Goal: Check status

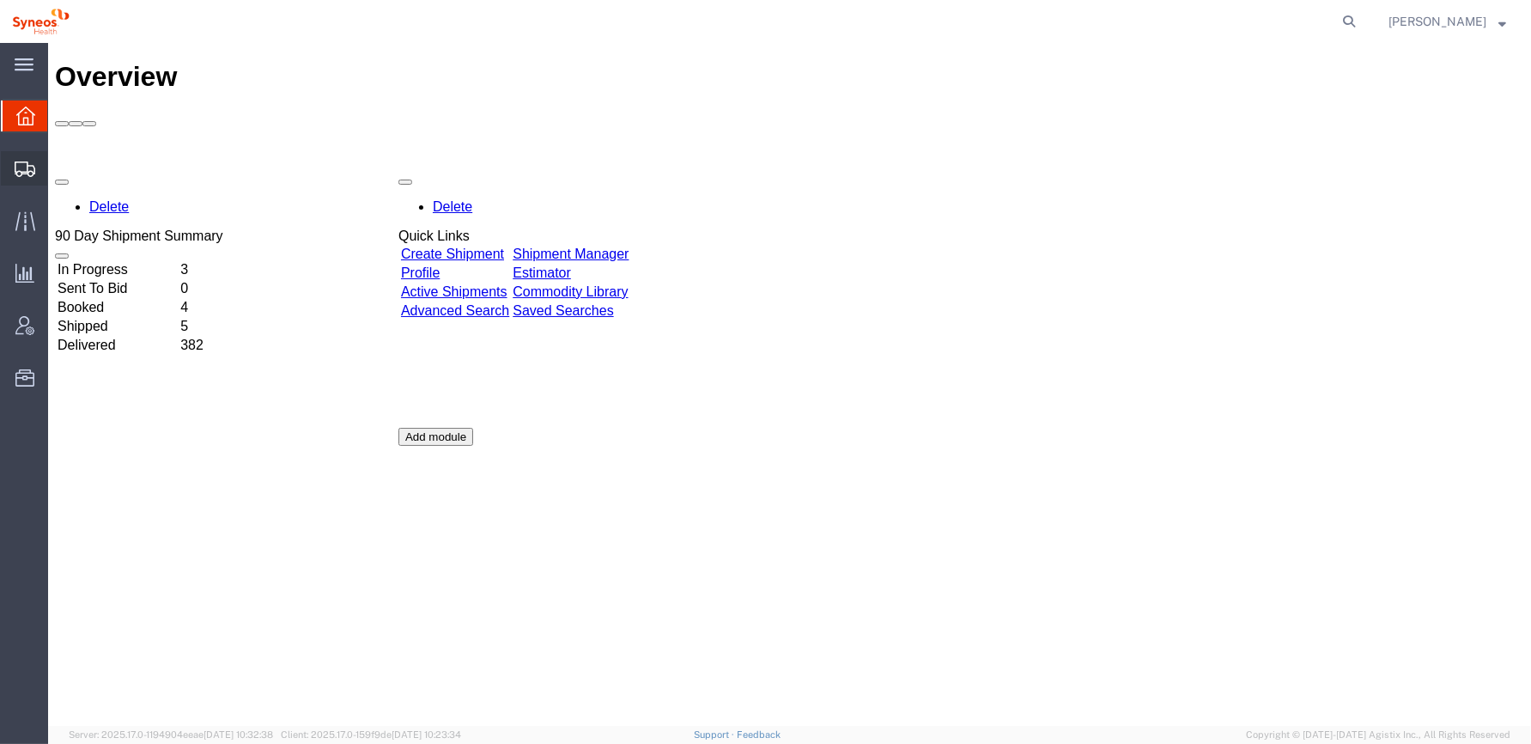
click at [23, 167] on icon at bounding box center [25, 168] width 21 height 15
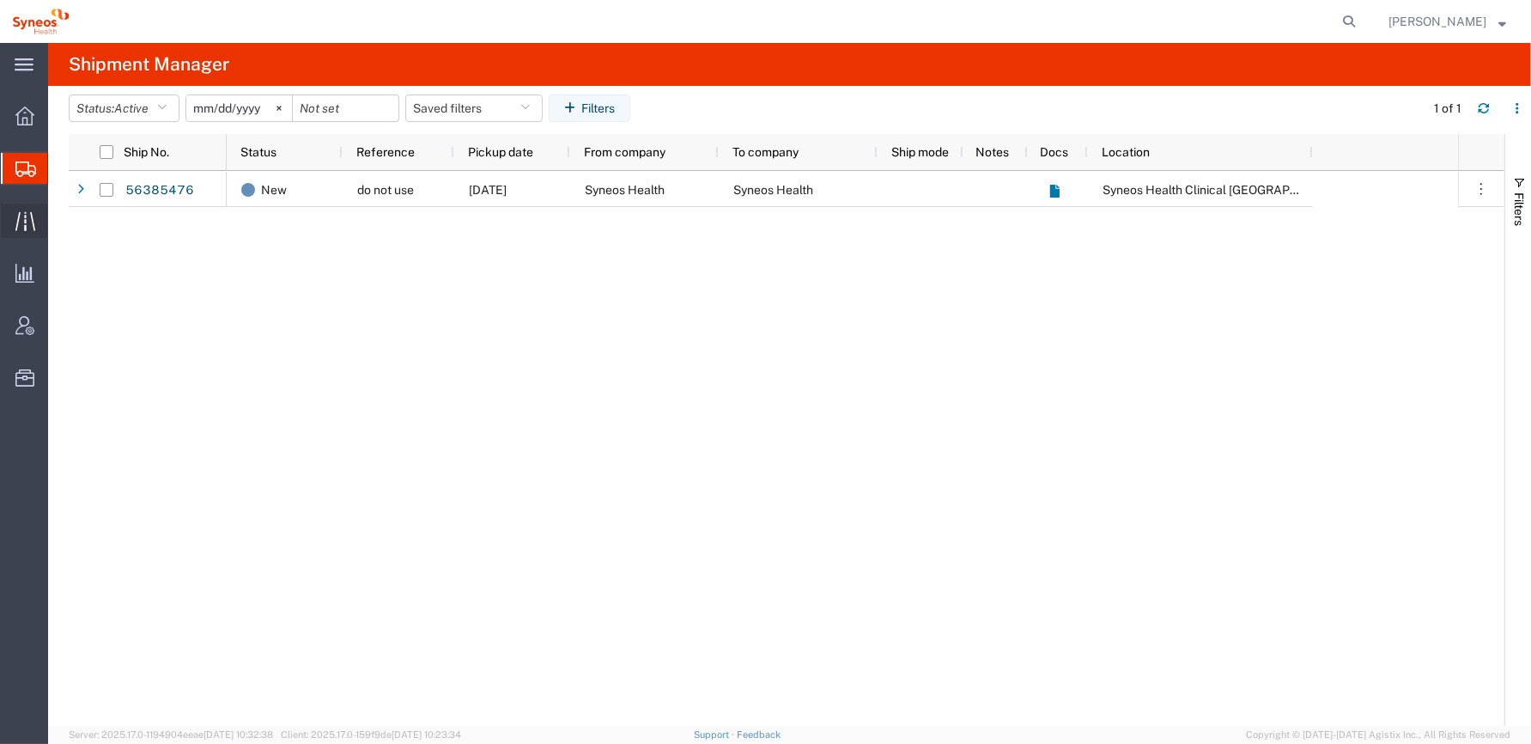
click at [23, 214] on icon at bounding box center [25, 221] width 20 height 20
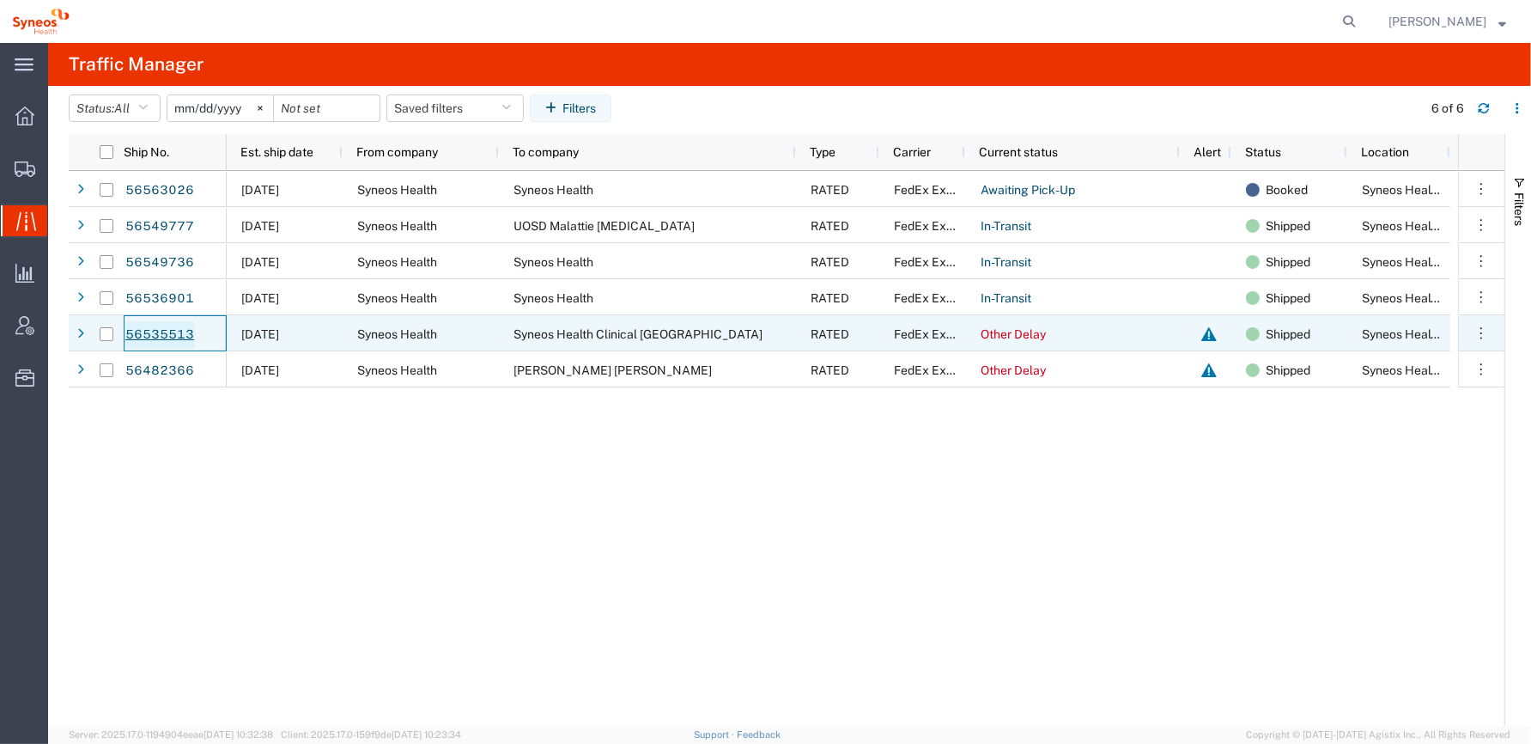
click at [154, 330] on link "56535513" at bounding box center [160, 334] width 70 height 27
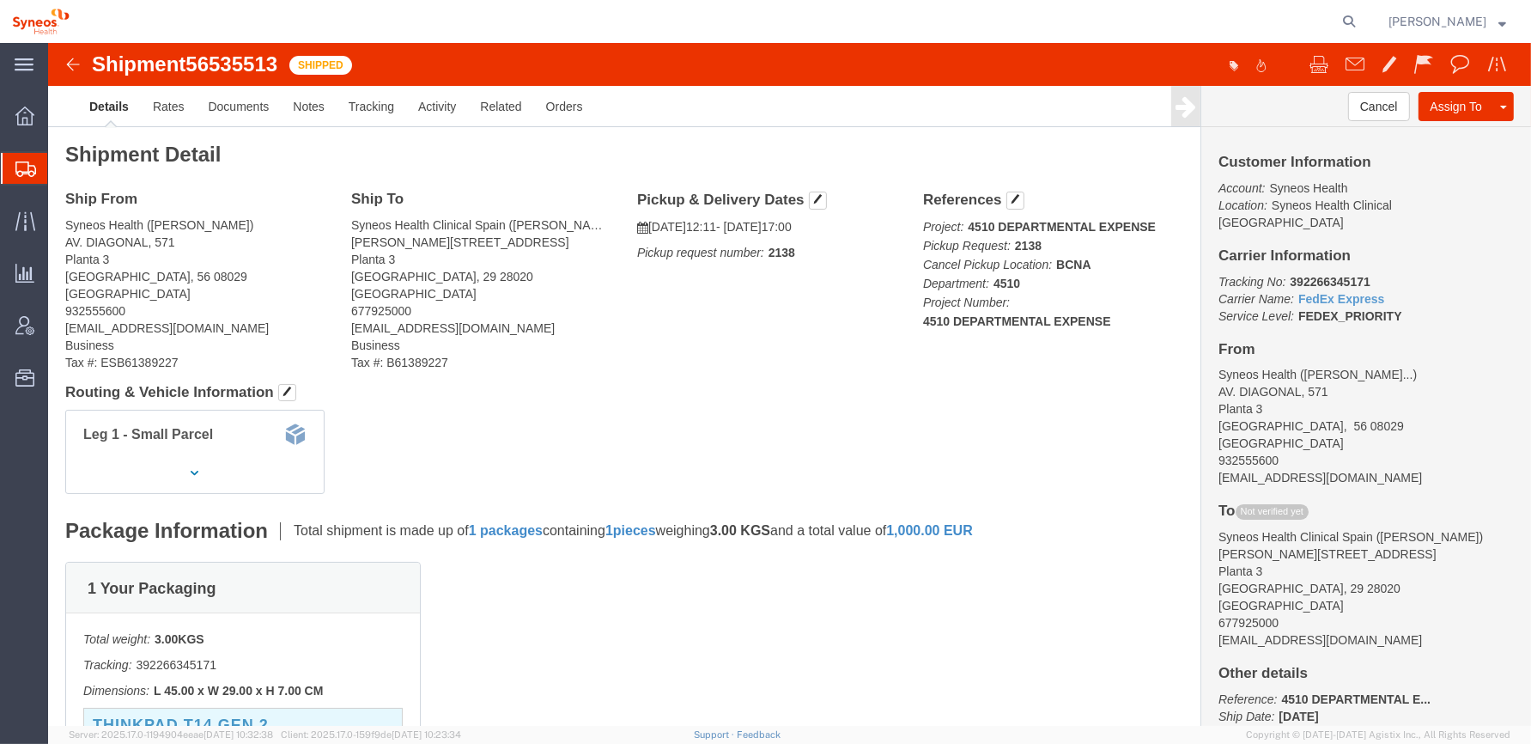
click img
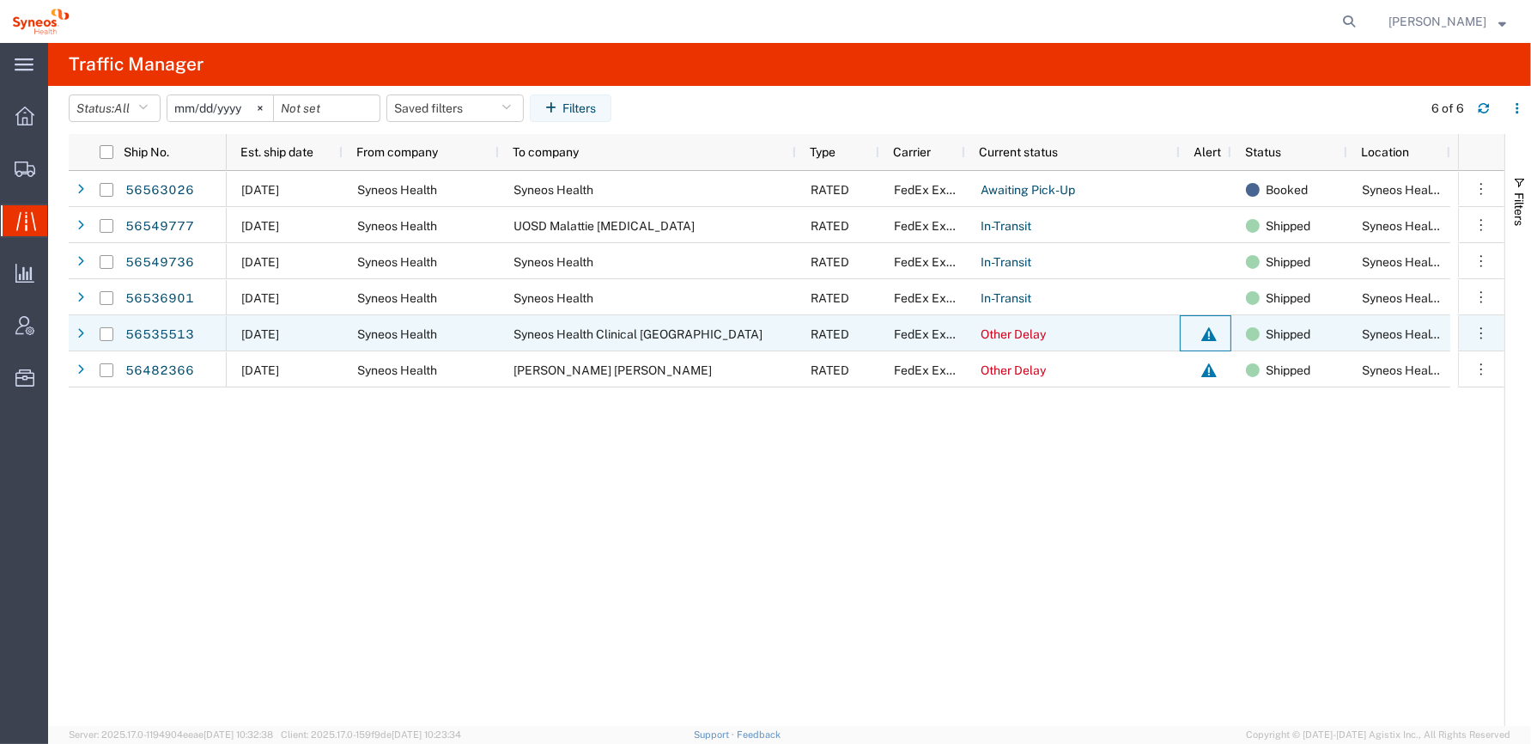
click at [1210, 335] on div at bounding box center [1209, 334] width 21 height 36
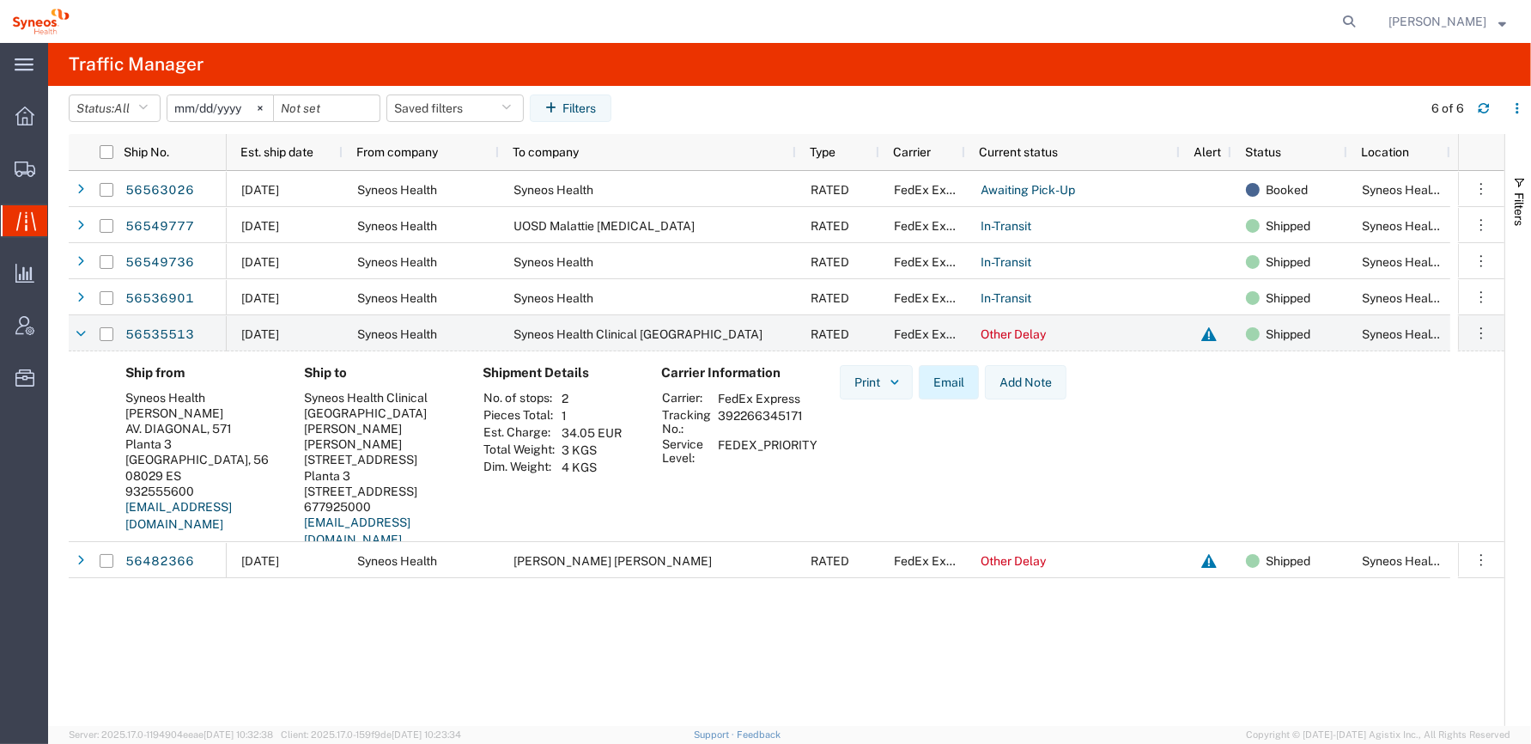
click at [956, 384] on button "Email" at bounding box center [949, 382] width 60 height 34
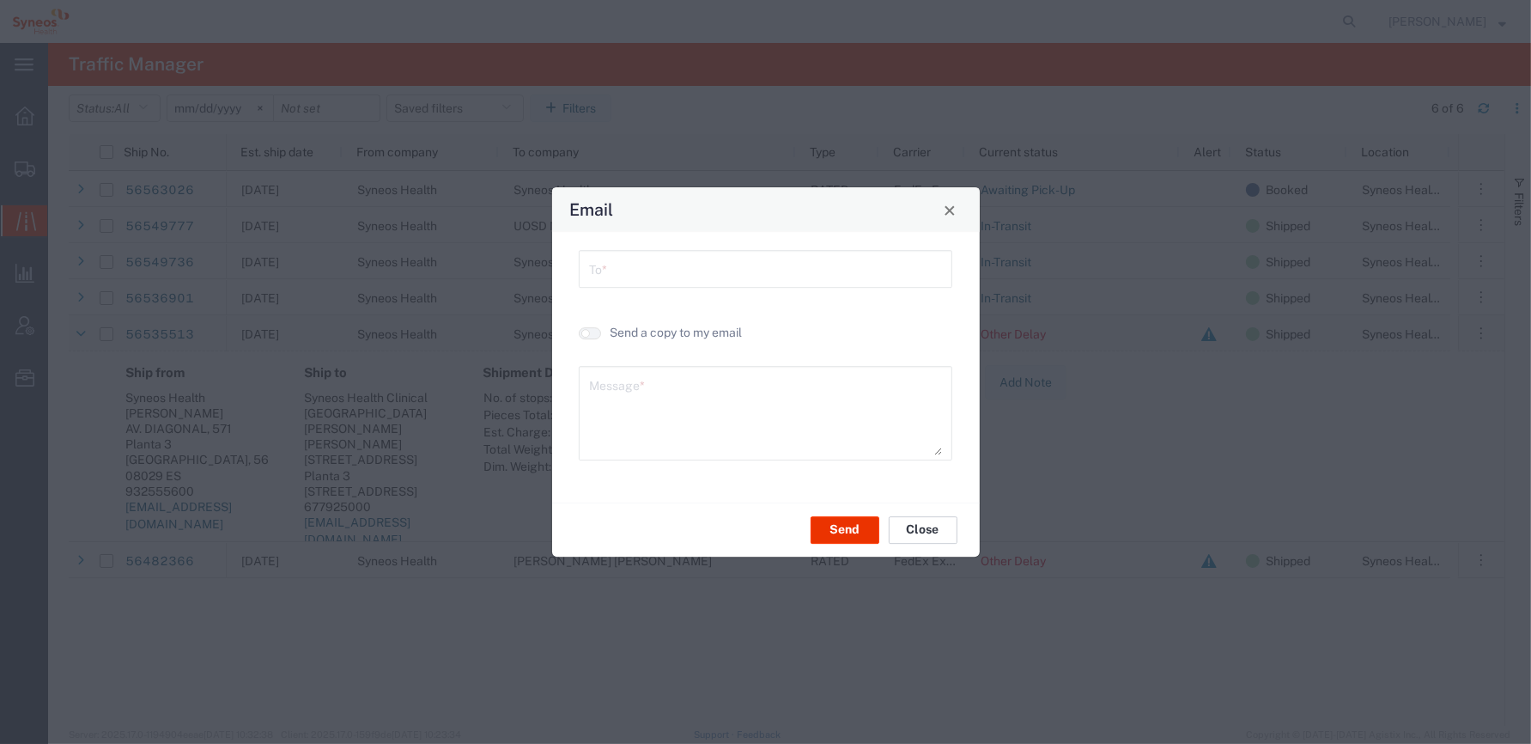
click at [931, 532] on button "Close" at bounding box center [923, 529] width 69 height 27
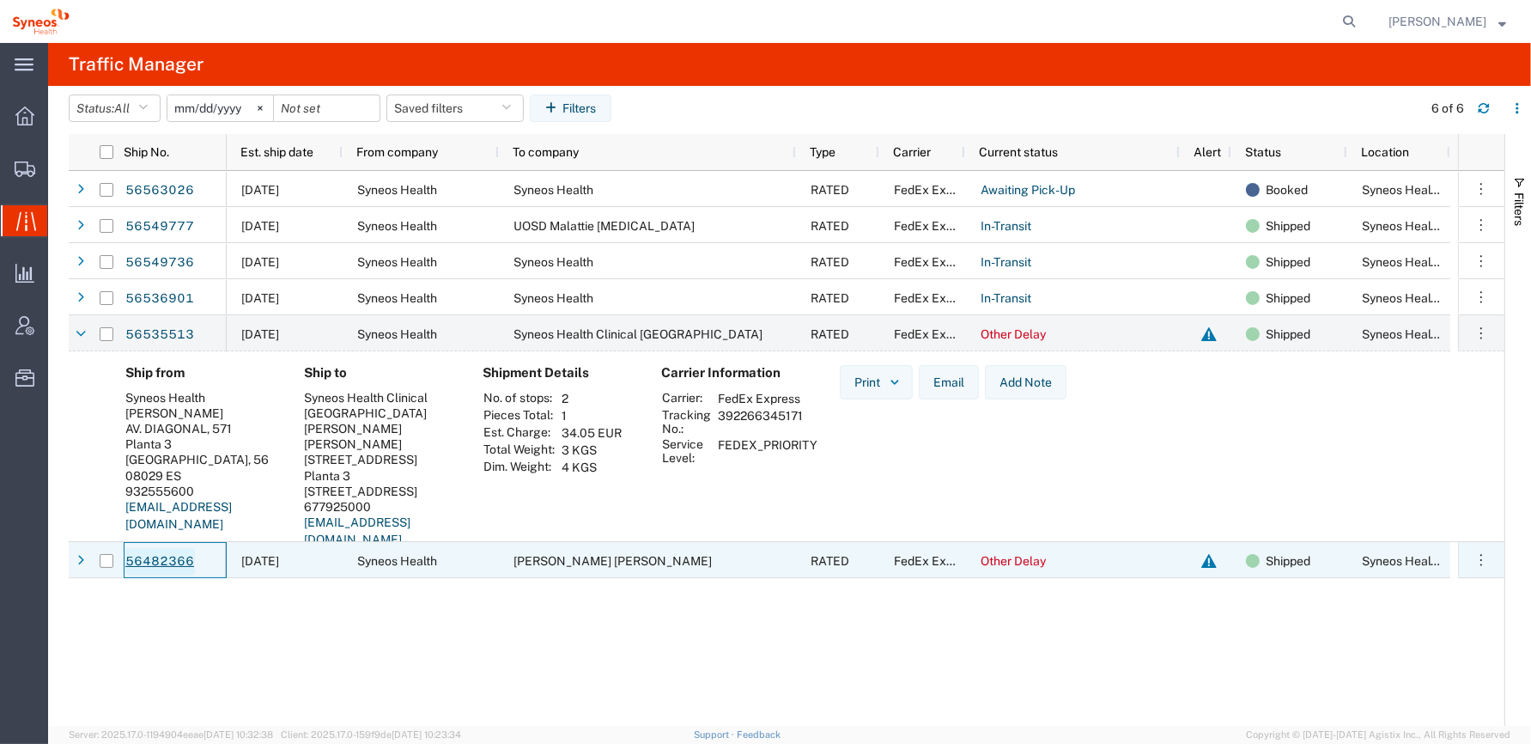
click at [162, 565] on link "56482366" at bounding box center [160, 561] width 70 height 27
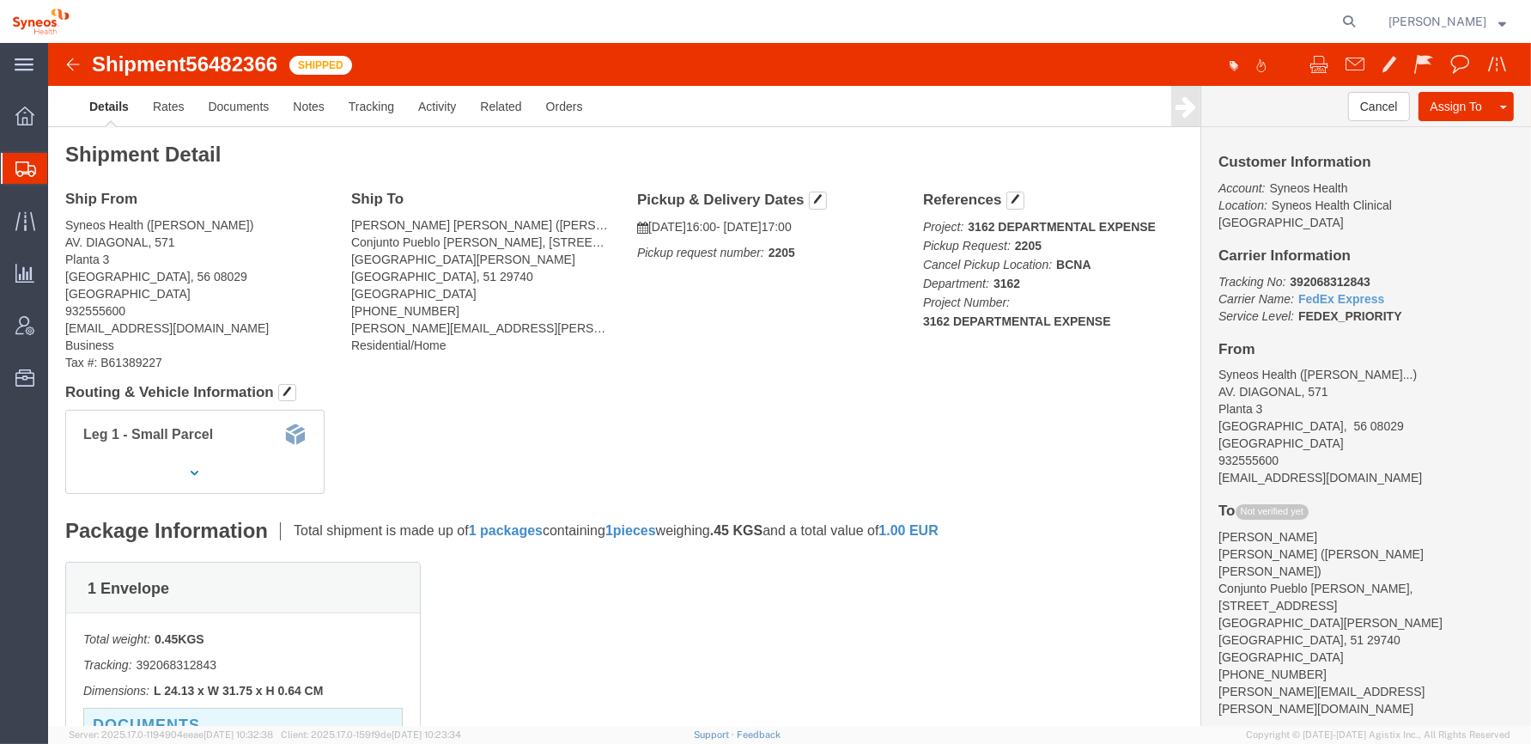
click img
